Goal: Task Accomplishment & Management: Manage account settings

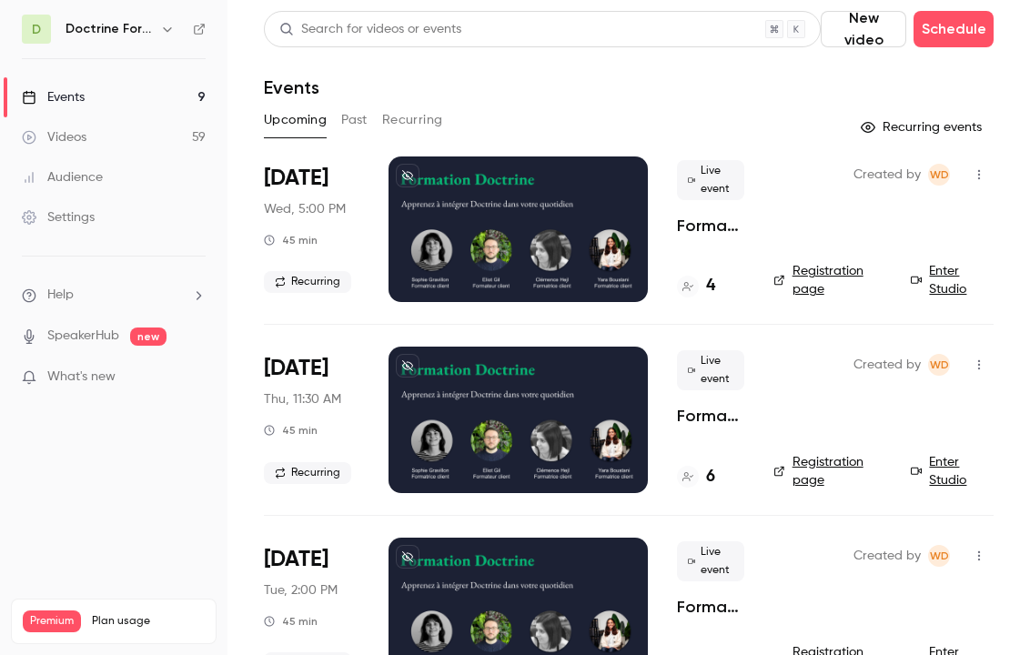
click at [958, 284] on link "Enter Studio" at bounding box center [952, 280] width 83 height 36
click at [172, 34] on icon "button" at bounding box center [167, 29] width 15 height 15
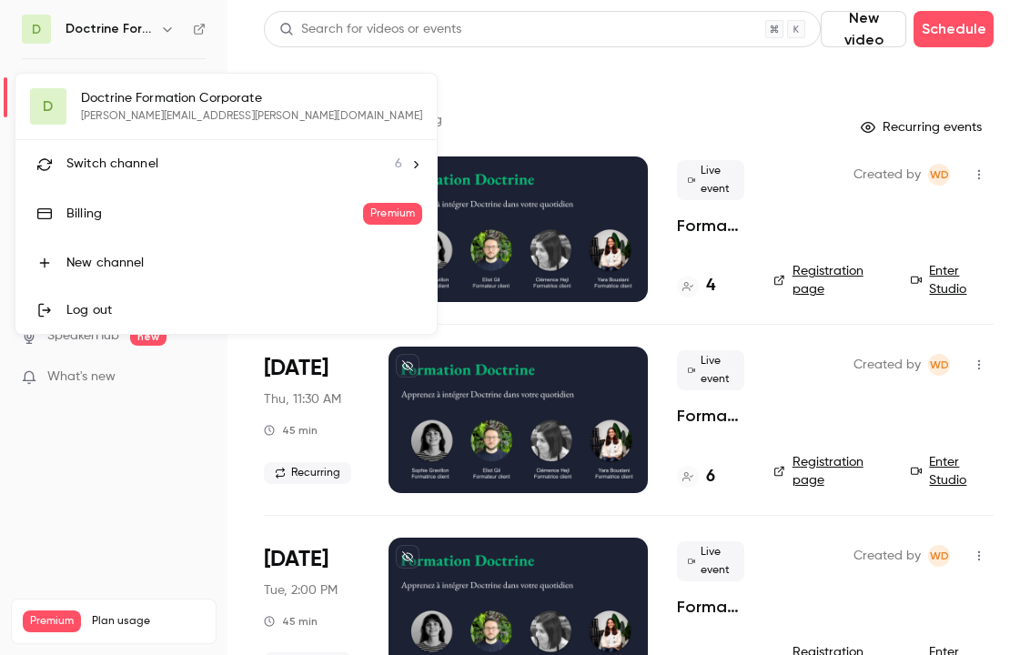
click at [141, 161] on span "Switch channel" at bounding box center [112, 164] width 92 height 19
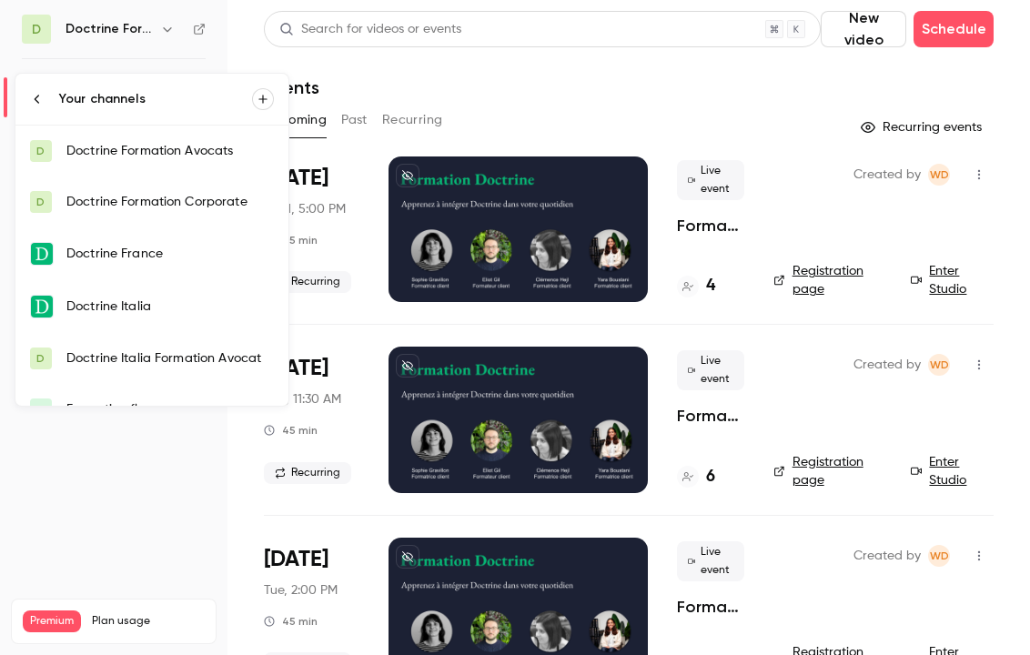
click at [162, 157] on div "Doctrine Formation Avocats" at bounding box center [170, 151] width 208 height 18
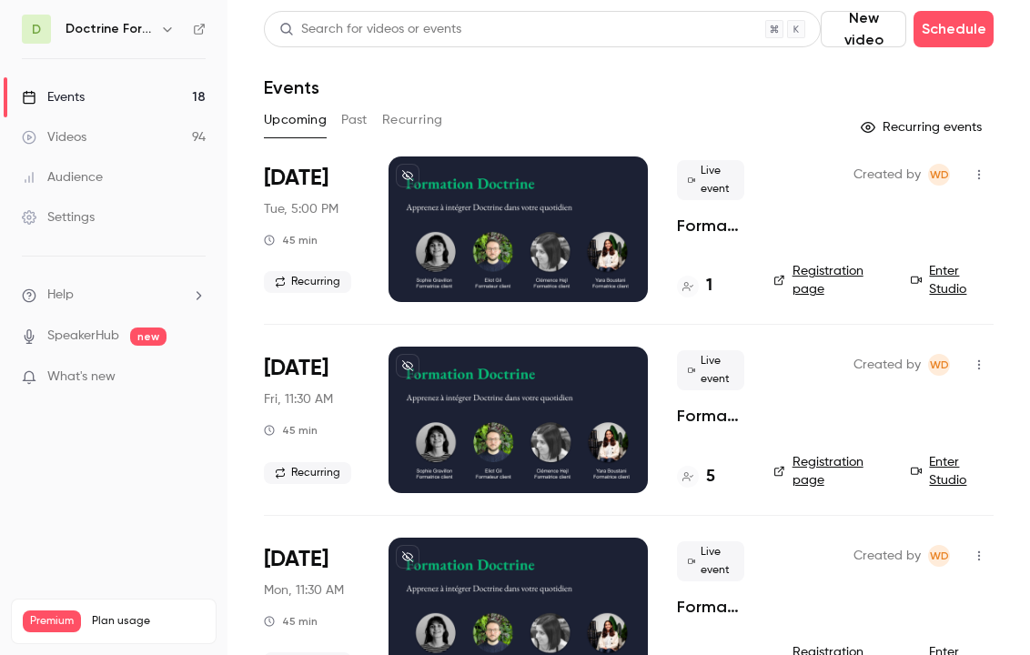
click at [754, 136] on div "Upcoming Past Recurring" at bounding box center [629, 124] width 730 height 36
click at [948, 297] on link "Enter Studio" at bounding box center [952, 280] width 83 height 36
click at [451, 220] on div at bounding box center [518, 230] width 259 height 146
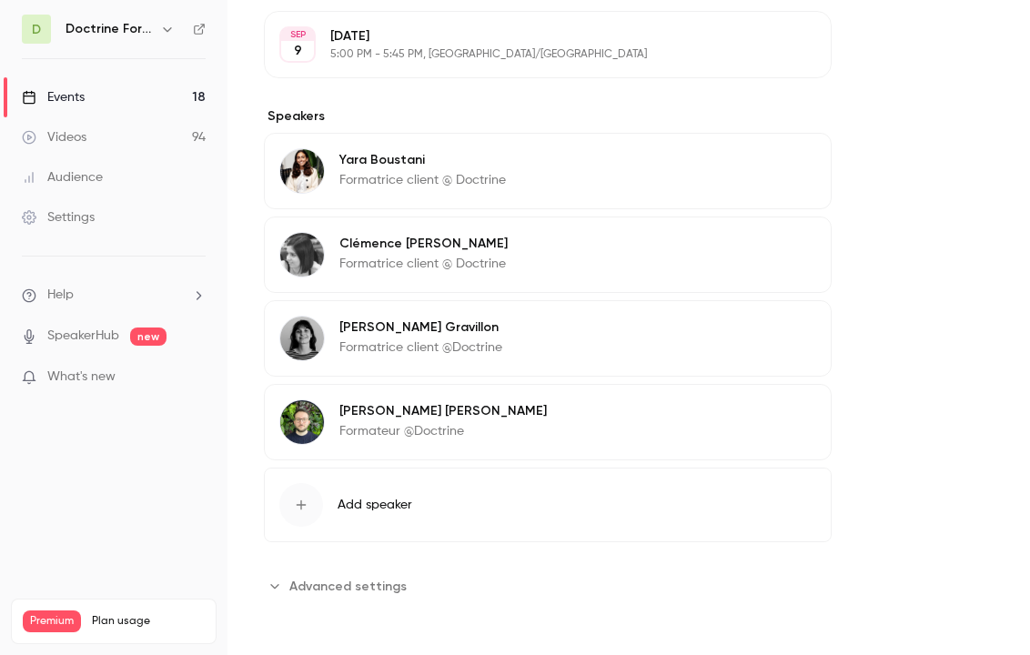
scroll to position [826, 0]
click at [766, 420] on icon "button" at bounding box center [765, 416] width 12 height 12
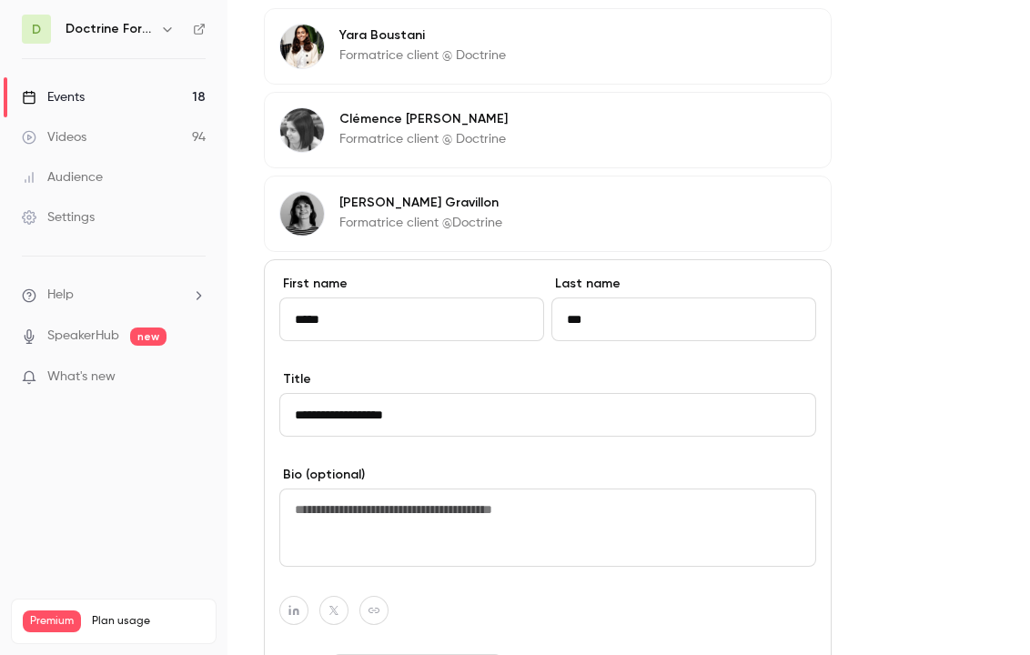
scroll to position [958, 0]
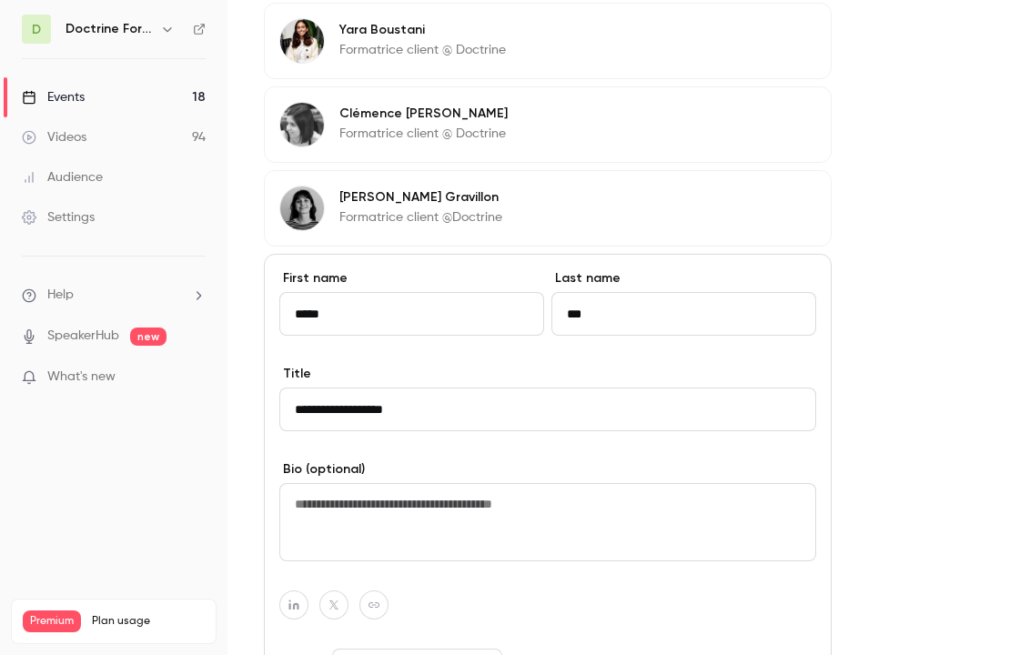
click at [360, 412] on input "**********" at bounding box center [547, 410] width 537 height 44
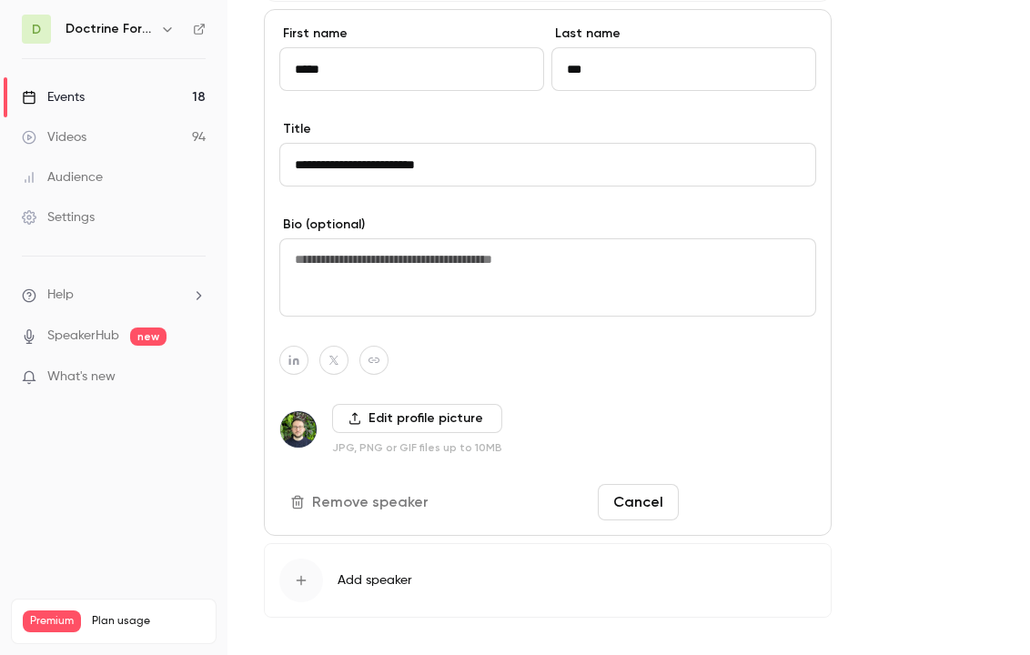
type input "**********"
click at [734, 503] on button "Save changes" at bounding box center [751, 502] width 130 height 36
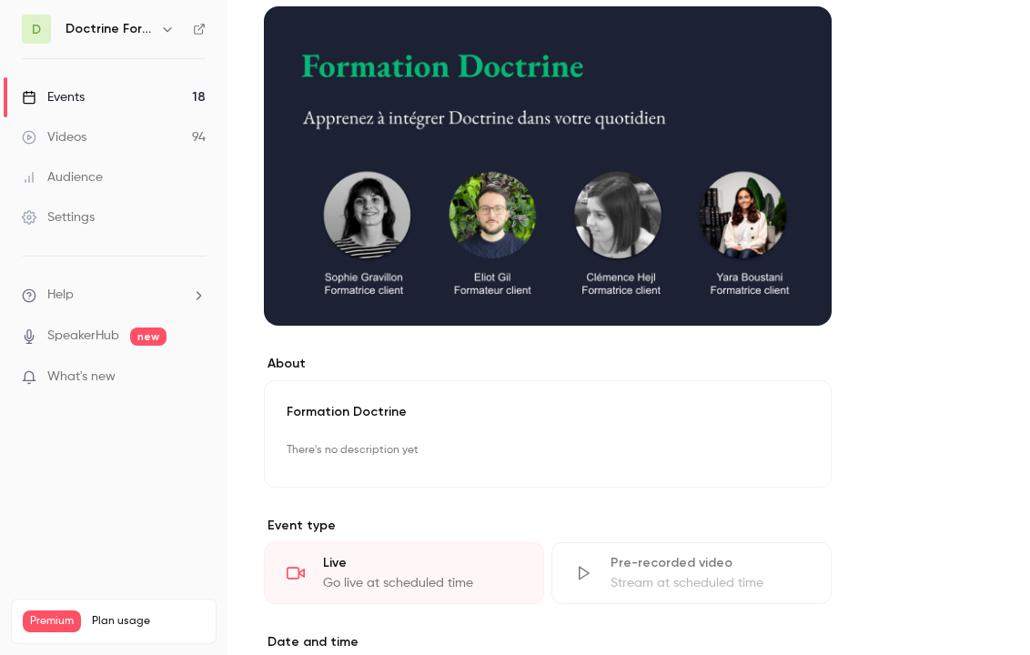
scroll to position [0, 0]
